Goal: Task Accomplishment & Management: Use online tool/utility

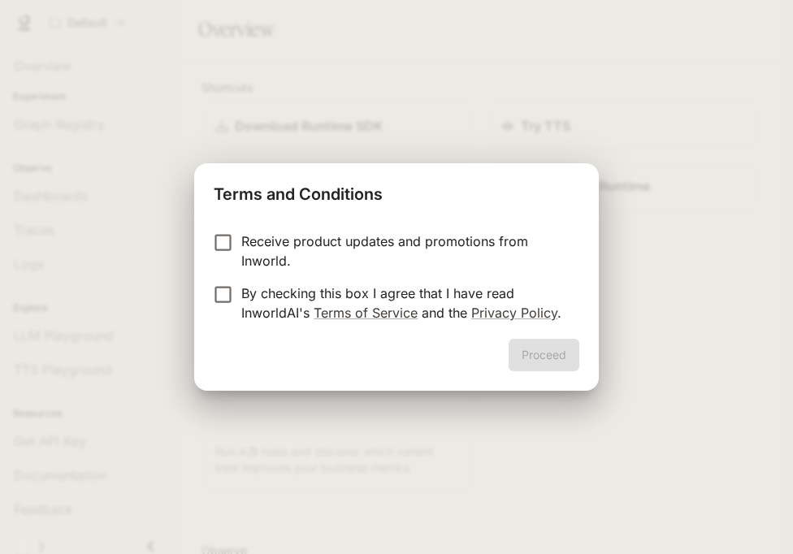
drag, startPoint x: 434, startPoint y: 299, endPoint x: 444, endPoint y: 304, distance: 11.6
click at [434, 300] on p "By checking this box I agree that I have read InworldAI's Terms of Service and …" at bounding box center [403, 302] width 325 height 39
click at [547, 350] on button "Proceed" at bounding box center [543, 355] width 71 height 32
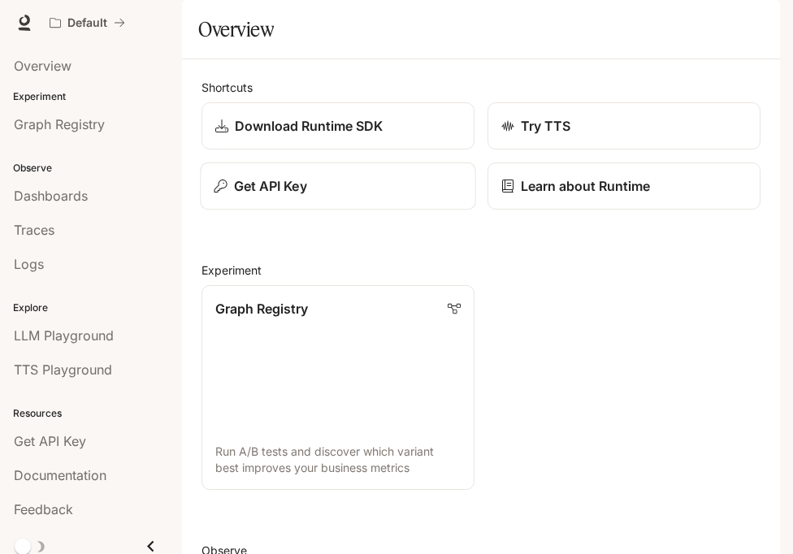
click at [395, 196] on div "Get API Key" at bounding box center [338, 185] width 248 height 19
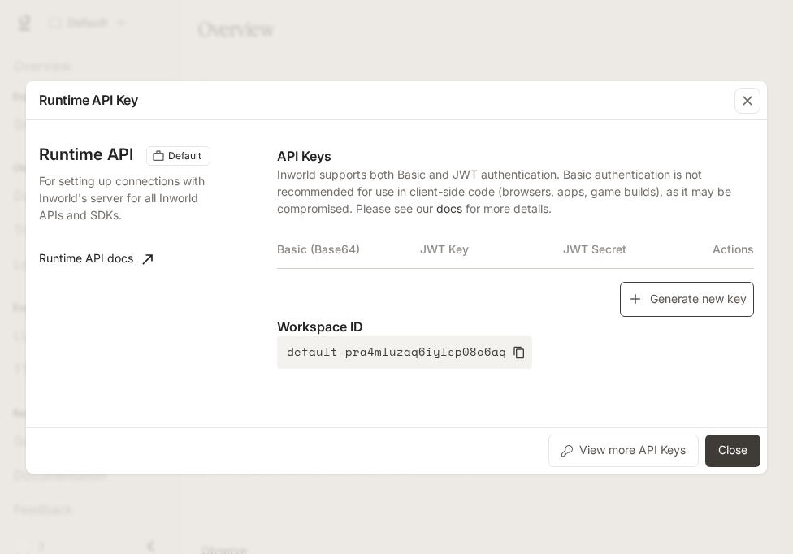
click at [686, 288] on button "Generate new key" at bounding box center [687, 299] width 134 height 35
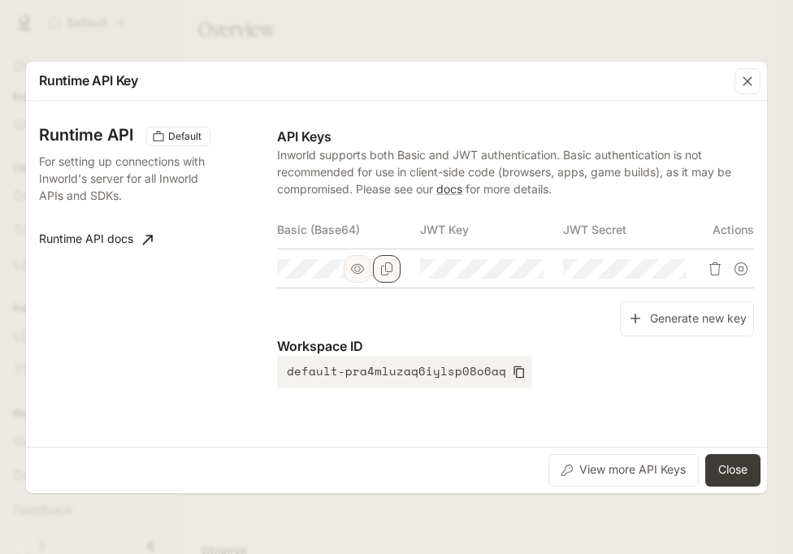
click at [386, 274] on icon "Copy Basic (Base64)" at bounding box center [386, 268] width 11 height 13
click at [733, 460] on button "Close" at bounding box center [732, 470] width 55 height 32
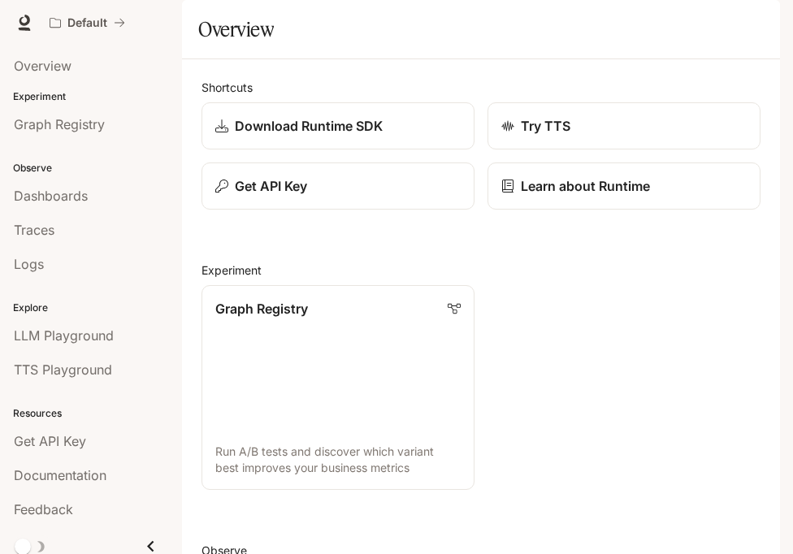
click at [753, 19] on icon "button" at bounding box center [756, 22] width 13 height 13
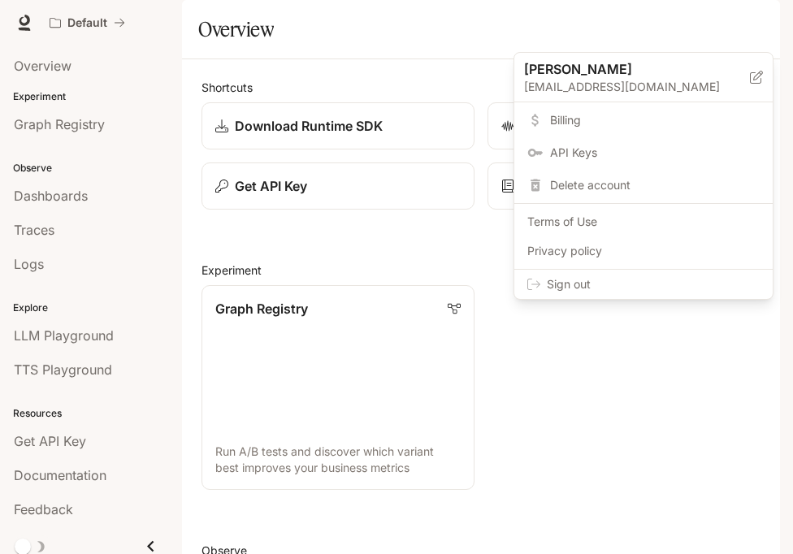
click at [677, 275] on div "Sign out" at bounding box center [643, 284] width 258 height 29
